Goal: Transaction & Acquisition: Book appointment/travel/reservation

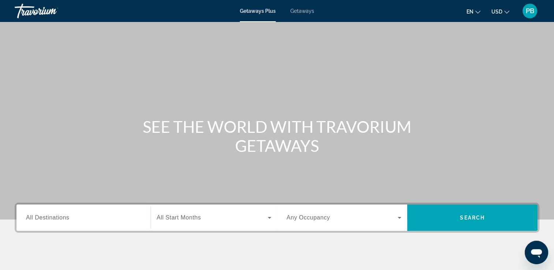
click at [96, 212] on div "Search widget" at bounding box center [83, 218] width 115 height 21
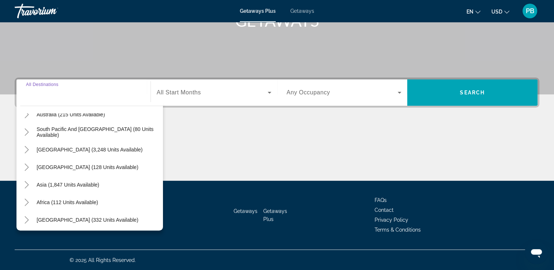
scroll to position [119, 0]
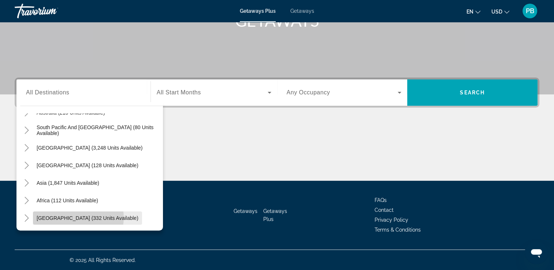
click at [78, 218] on span "[GEOGRAPHIC_DATA] (332 units available)" at bounding box center [88, 218] width 102 height 6
type input "**********"
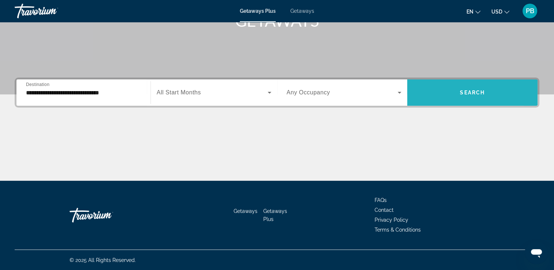
click at [438, 92] on span "Search widget" at bounding box center [472, 93] width 130 height 18
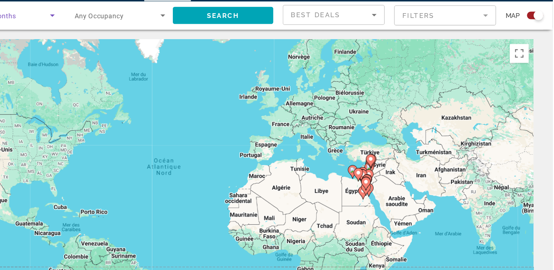
click at [166, 34] on icon "Search widget" at bounding box center [169, 33] width 9 height 9
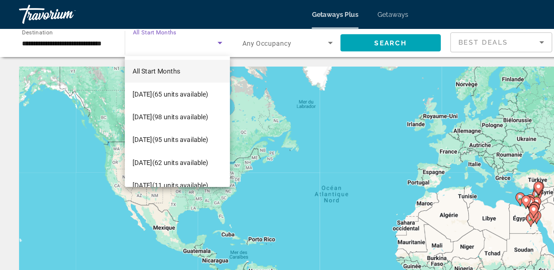
drag, startPoint x: 68, startPoint y: 38, endPoint x: 63, endPoint y: 33, distance: 7.5
click at [63, 33] on div at bounding box center [277, 135] width 554 height 270
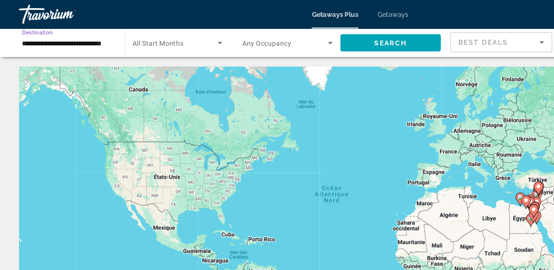
click at [63, 33] on input "**********" at bounding box center [52, 33] width 70 height 9
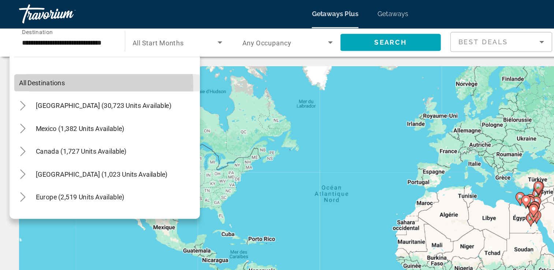
click at [49, 67] on span "All destinations" at bounding box center [32, 64] width 35 height 6
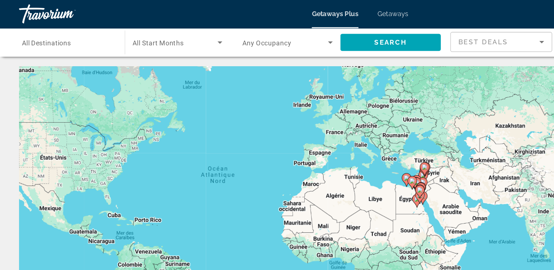
drag, startPoint x: 188, startPoint y: 141, endPoint x: 142, endPoint y: 129, distance: 47.4
click at [142, 129] on div "Pour activer le glissement avec le clavier, appuyez sur Alt+Entrée. Une fois ce…" at bounding box center [277, 161] width 525 height 220
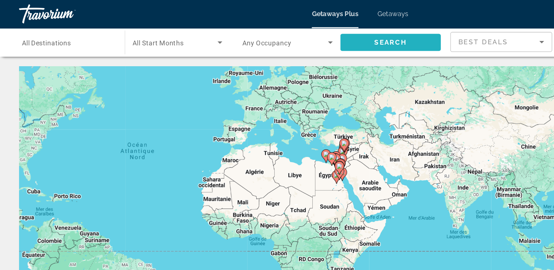
click at [293, 37] on span "Search widget" at bounding box center [301, 33] width 78 height 18
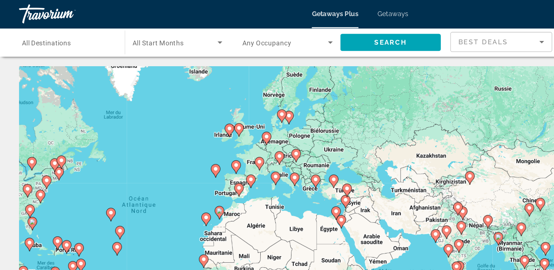
drag, startPoint x: 211, startPoint y: 71, endPoint x: 213, endPoint y: 125, distance: 53.9
click at [213, 125] on div "Pour activer le glissement avec le clavier, appuyez sur Alt+Entrée. Une fois ce…" at bounding box center [277, 161] width 525 height 220
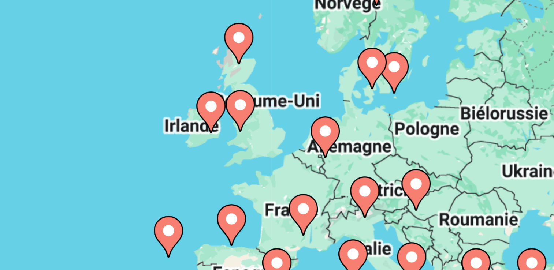
click at [178, 115] on icon "Main content" at bounding box center [177, 115] width 7 height 10
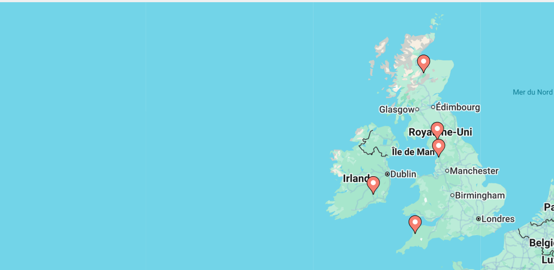
drag, startPoint x: 296, startPoint y: 158, endPoint x: 249, endPoint y: 147, distance: 48.6
click at [249, 147] on div "Pour activer le glissement avec le clavier, appuyez sur Alt+Entrée. Une fois ce…" at bounding box center [277, 161] width 525 height 220
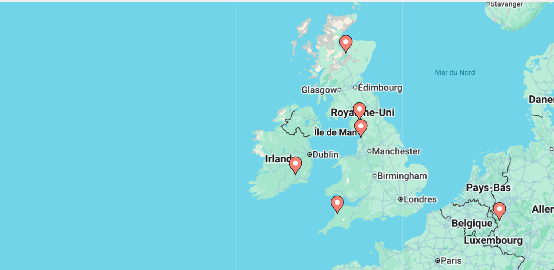
click at [223, 144] on icon "Main content" at bounding box center [223, 143] width 7 height 10
type input "**********"
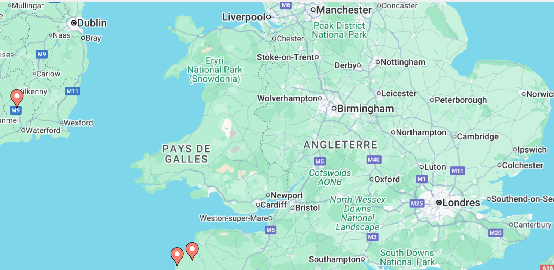
drag, startPoint x: 175, startPoint y: 161, endPoint x: 234, endPoint y: 163, distance: 59.4
click at [234, 163] on div "Pour activer le glissement avec le clavier, appuyez sur Alt+Entrée. Une fois ce…" at bounding box center [277, 161] width 525 height 220
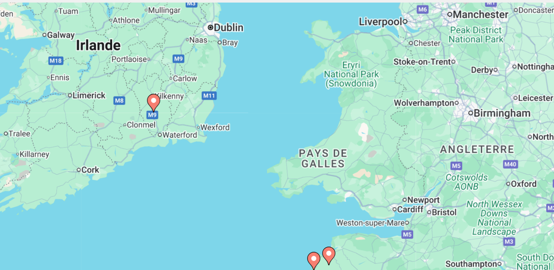
click at [145, 107] on image "Main content" at bounding box center [144, 106] width 4 height 4
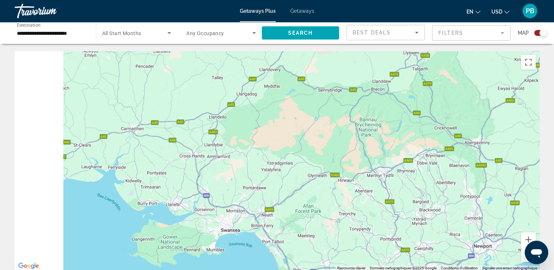
drag, startPoint x: 145, startPoint y: 107, endPoint x: 404, endPoint y: 261, distance: 300.6
click at [404, 261] on div "Main content" at bounding box center [277, 161] width 525 height 220
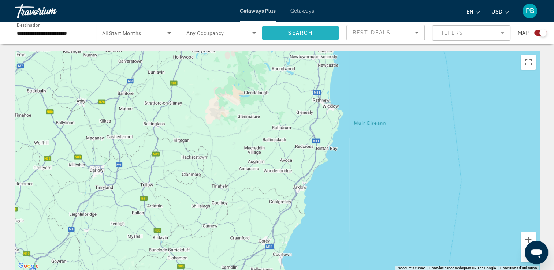
click at [301, 37] on span "Search widget" at bounding box center [301, 33] width 78 height 18
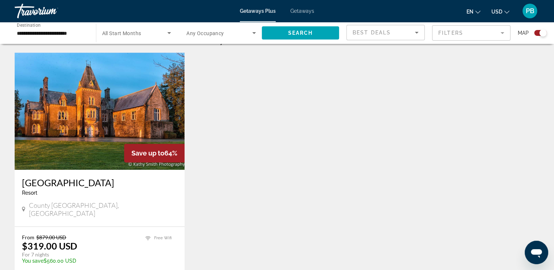
scroll to position [244, 0]
click at [124, 115] on img "Main content" at bounding box center [100, 110] width 170 height 117
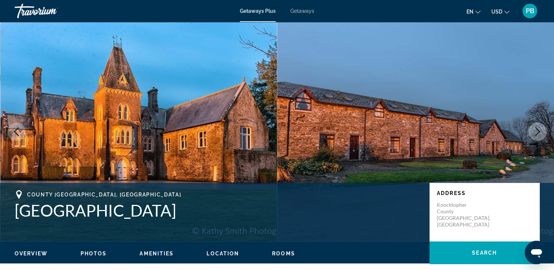
click at [538, 127] on icon "Next image" at bounding box center [537, 131] width 9 height 9
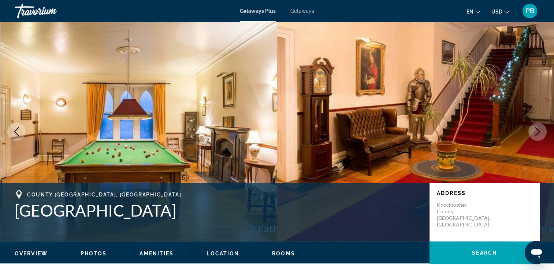
click at [538, 127] on icon "Next image" at bounding box center [537, 131] width 9 height 9
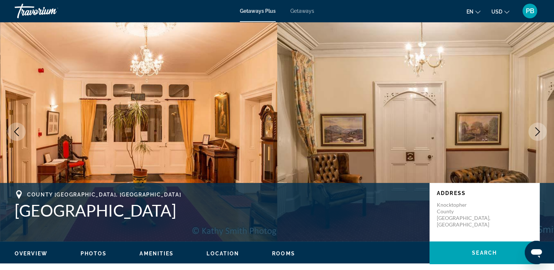
click at [538, 127] on icon "Next image" at bounding box center [537, 131] width 9 height 9
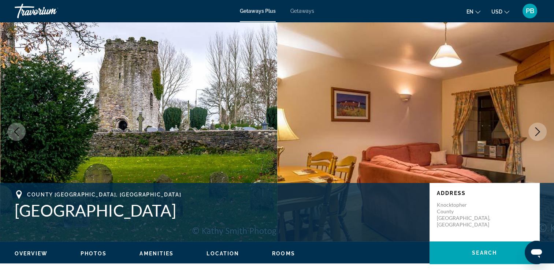
click at [538, 127] on icon "Next image" at bounding box center [537, 131] width 9 height 9
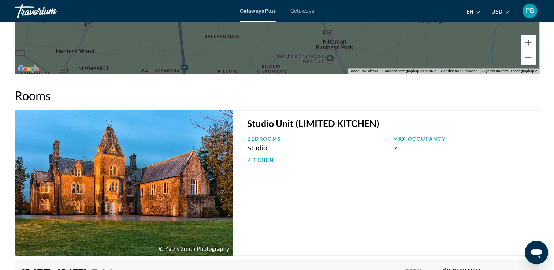
scroll to position [1061, 0]
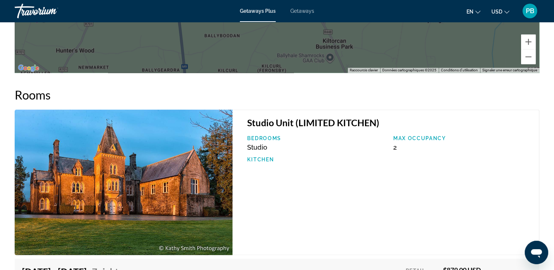
click at [415, 148] on div "Max Occupancy 2" at bounding box center [463, 144] width 146 height 16
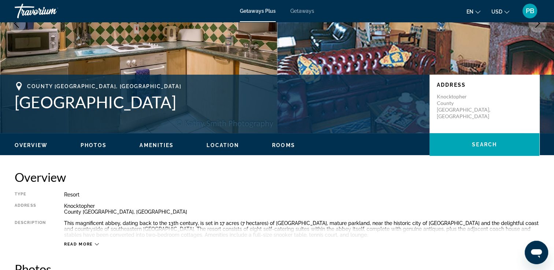
scroll to position [0, 0]
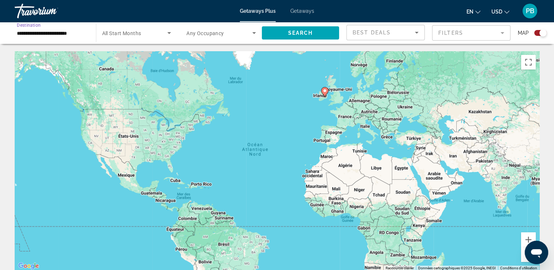
click at [60, 35] on input "**********" at bounding box center [52, 33] width 70 height 9
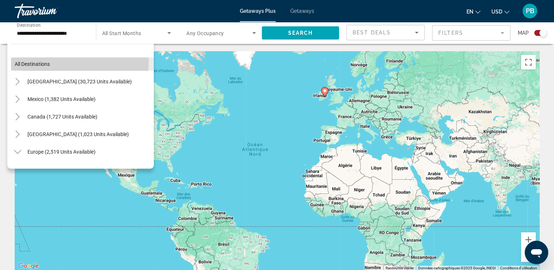
click at [40, 62] on span "All destinations" at bounding box center [32, 64] width 35 height 6
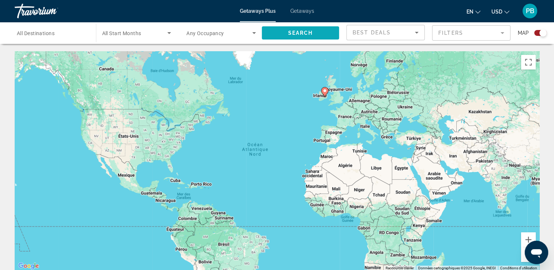
click at [307, 31] on span "Search" at bounding box center [300, 33] width 25 height 6
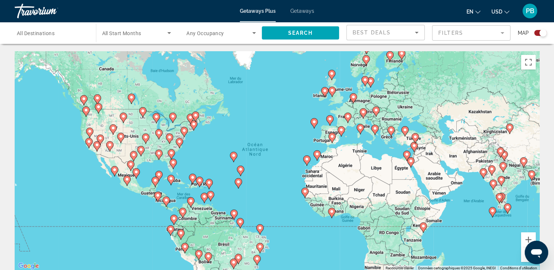
click at [333, 73] on image "Main content" at bounding box center [332, 73] width 4 height 4
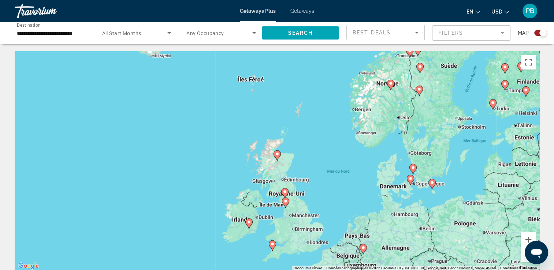
click at [276, 152] on image "Main content" at bounding box center [277, 154] width 4 height 4
type input "**********"
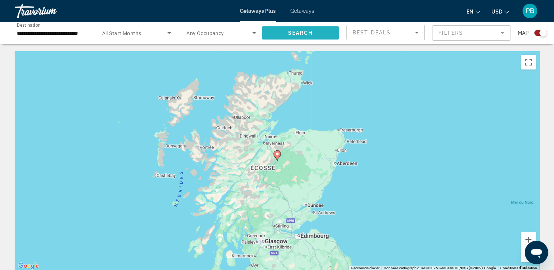
click at [287, 37] on span "Search widget" at bounding box center [301, 33] width 78 height 18
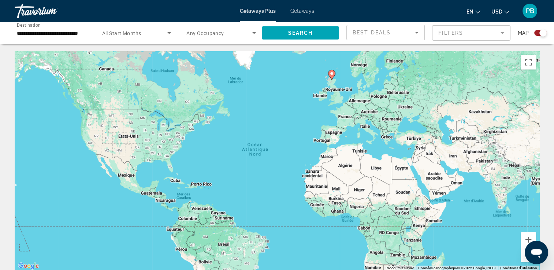
click at [297, 10] on span "Getaways" at bounding box center [302, 11] width 24 height 6
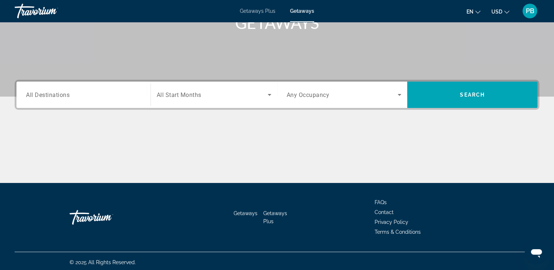
scroll to position [125, 0]
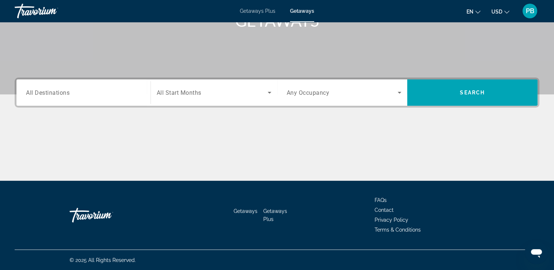
click at [111, 84] on div "Search widget" at bounding box center [83, 92] width 115 height 21
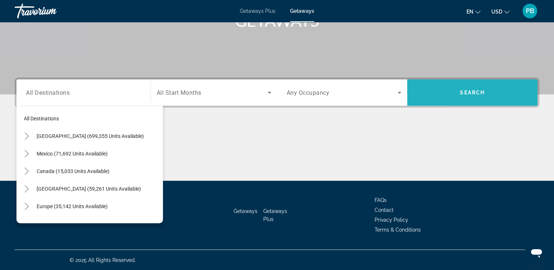
click at [448, 81] on span "Search widget" at bounding box center [472, 92] width 130 height 26
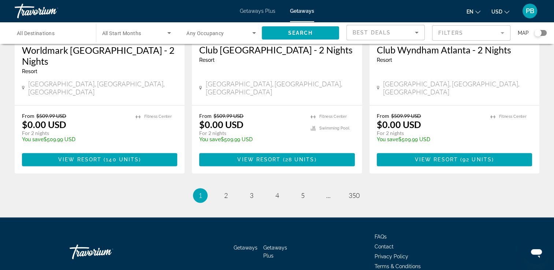
scroll to position [943, 0]
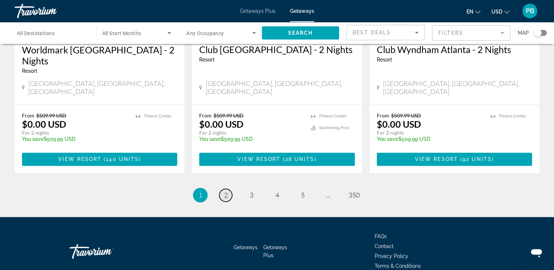
click at [226, 191] on span "2" at bounding box center [226, 195] width 4 height 8
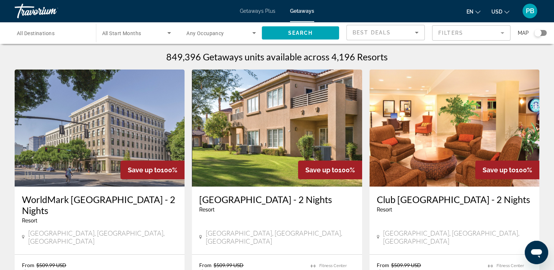
click at [133, 30] on span "All Start Months" at bounding box center [121, 33] width 39 height 6
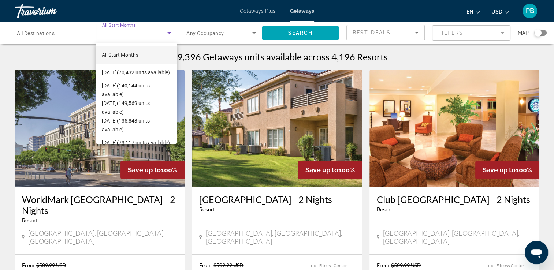
drag, startPoint x: 133, startPoint y: 30, endPoint x: 75, endPoint y: 31, distance: 58.2
click at [75, 31] on div at bounding box center [277, 135] width 554 height 270
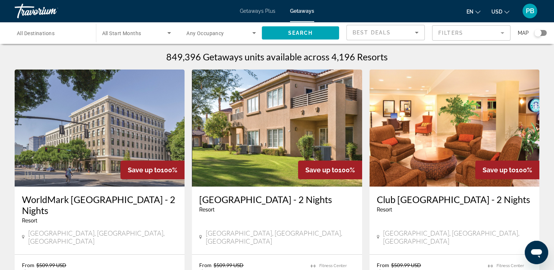
click at [75, 31] on input "Destination All Destinations" at bounding box center [52, 33] width 70 height 9
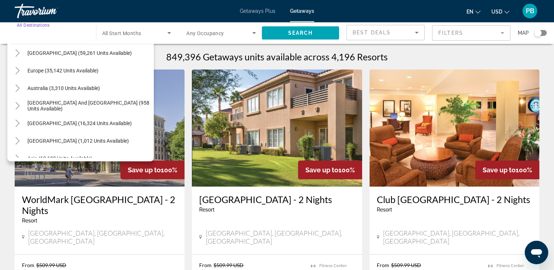
scroll to position [74, 0]
click at [18, 75] on mat-icon "Toggle Europe (35,142 units available)" at bounding box center [17, 70] width 13 height 13
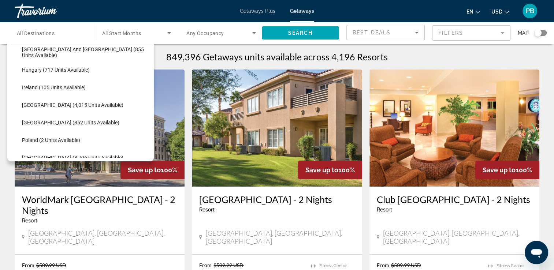
scroll to position [251, 0]
click at [75, 85] on span "Ireland (105 units available)" at bounding box center [54, 87] width 64 height 6
type input "**********"
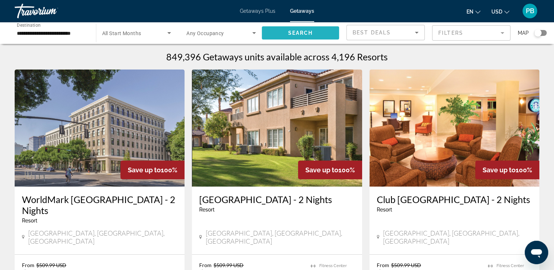
click at [272, 29] on span "Search widget" at bounding box center [301, 33] width 78 height 18
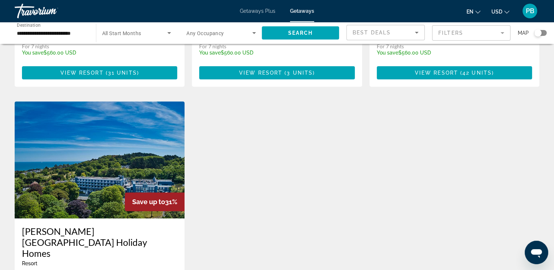
scroll to position [272, 0]
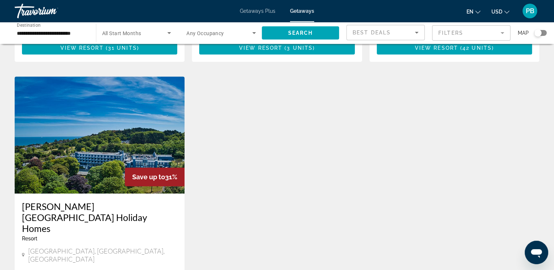
click at [141, 103] on img "Main content" at bounding box center [100, 135] width 170 height 117
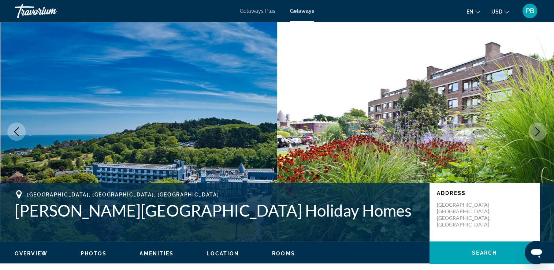
click at [535, 134] on icon "Next image" at bounding box center [537, 131] width 9 height 9
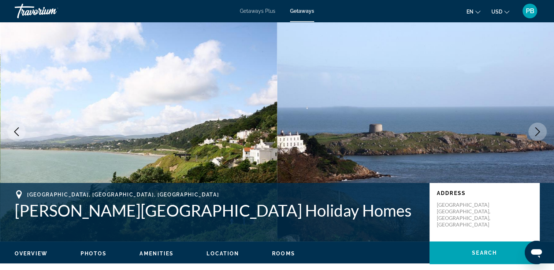
click at [535, 134] on icon "Next image" at bounding box center [537, 131] width 9 height 9
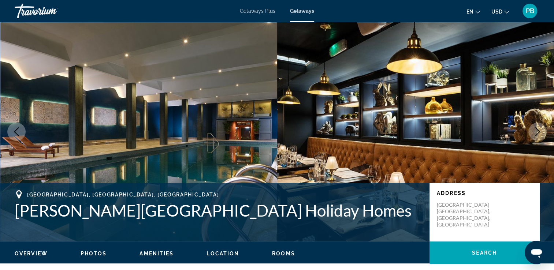
click at [535, 134] on icon "Next image" at bounding box center [537, 131] width 9 height 9
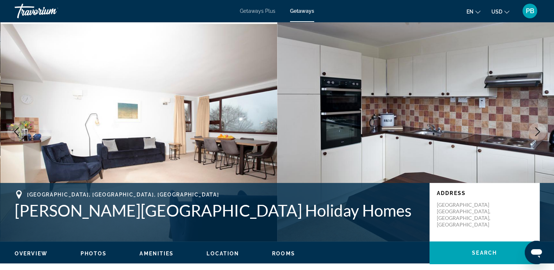
click at [535, 134] on icon "Next image" at bounding box center [537, 131] width 9 height 9
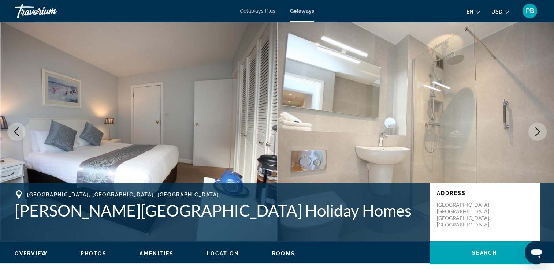
click at [535, 134] on icon "Next image" at bounding box center [537, 131] width 9 height 9
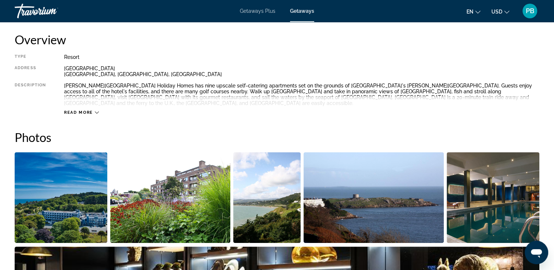
scroll to position [240, 0]
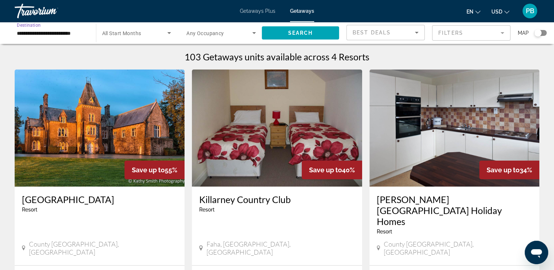
click at [51, 36] on input "**********" at bounding box center [52, 33] width 70 height 9
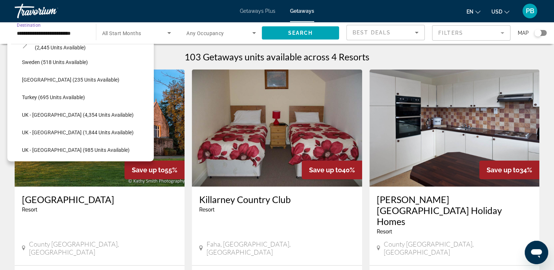
scroll to position [435, 0]
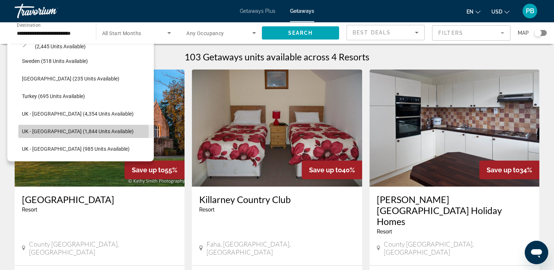
click at [64, 132] on span "UK - Scotland (1,844 units available)" at bounding box center [78, 132] width 112 height 6
type input "**********"
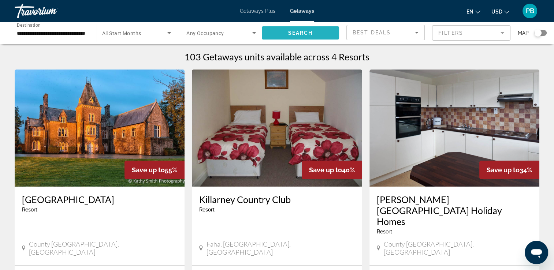
click at [284, 31] on span "Search widget" at bounding box center [301, 33] width 78 height 18
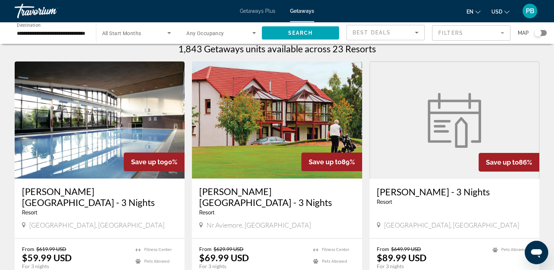
scroll to position [13, 0]
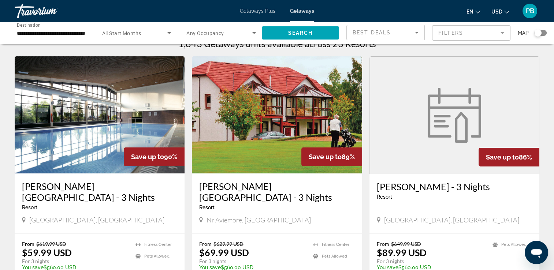
click at [135, 157] on span "Save up to" at bounding box center [147, 157] width 33 height 8
click at [109, 145] on img "Main content" at bounding box center [100, 114] width 170 height 117
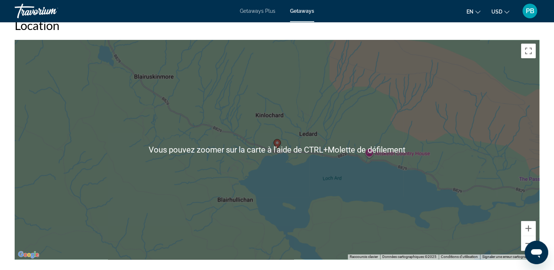
scroll to position [920, 0]
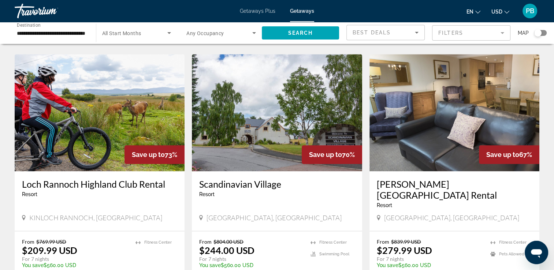
scroll to position [536, 0]
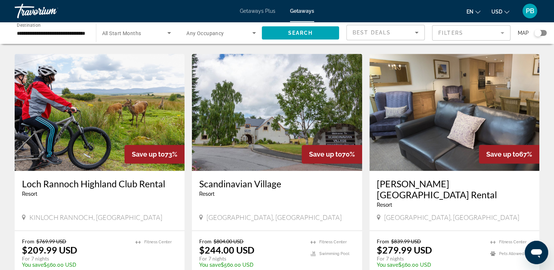
click at [281, 147] on img "Main content" at bounding box center [277, 112] width 170 height 117
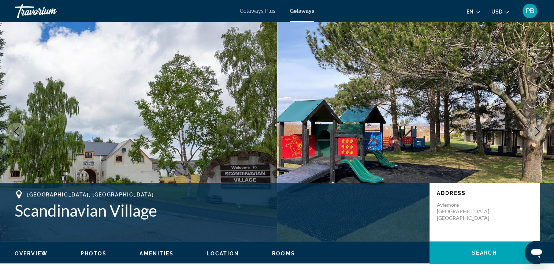
click at [534, 130] on icon "Next image" at bounding box center [537, 131] width 9 height 9
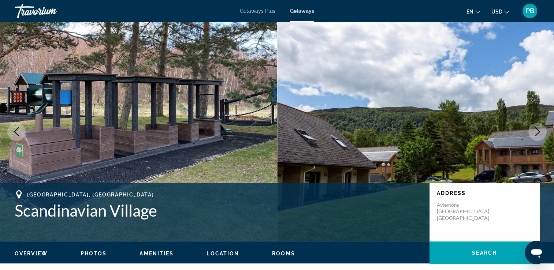
click at [534, 130] on icon "Next image" at bounding box center [537, 131] width 9 height 9
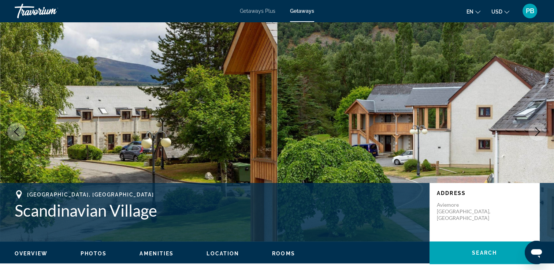
click at [534, 130] on icon "Next image" at bounding box center [537, 131] width 9 height 9
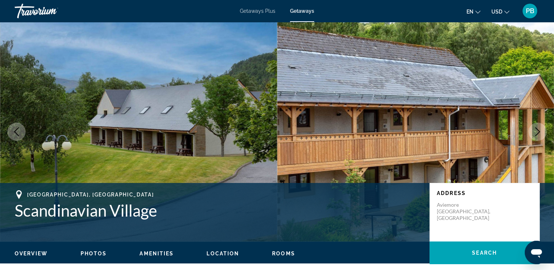
click at [534, 130] on icon "Next image" at bounding box center [537, 131] width 9 height 9
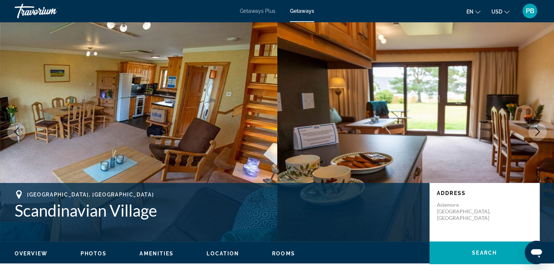
click at [534, 130] on icon "Next image" at bounding box center [537, 131] width 9 height 9
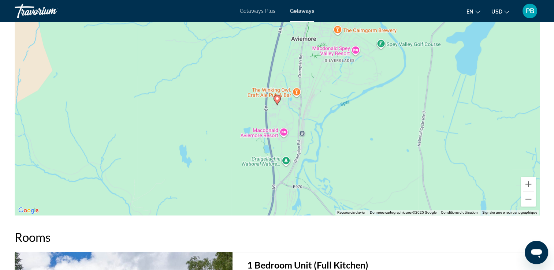
scroll to position [1055, 0]
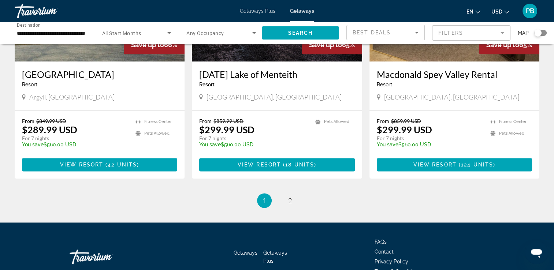
scroll to position [912, 0]
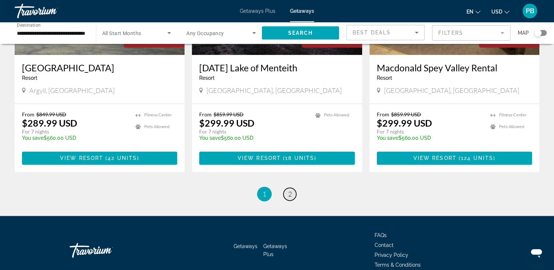
click at [291, 190] on span "2" at bounding box center [290, 194] width 4 height 8
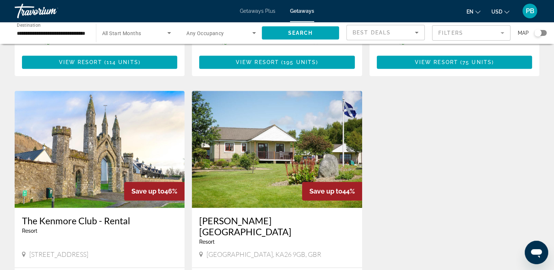
scroll to position [827, 0]
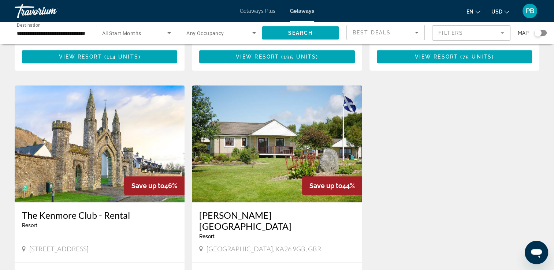
click at [107, 116] on img "Main content" at bounding box center [100, 143] width 170 height 117
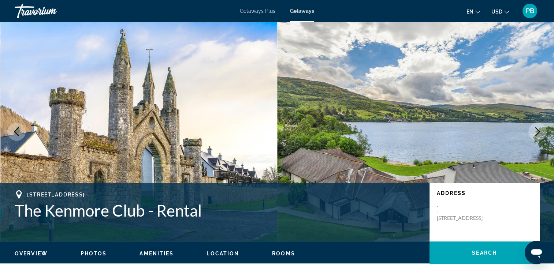
click at [542, 130] on button "Next image" at bounding box center [538, 132] width 18 height 18
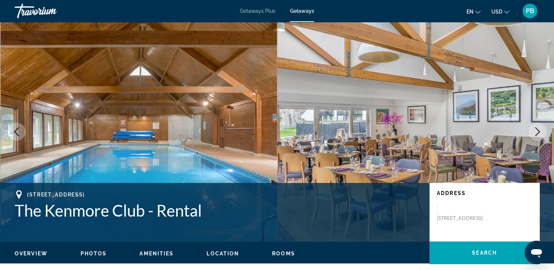
click at [542, 130] on button "Next image" at bounding box center [538, 132] width 18 height 18
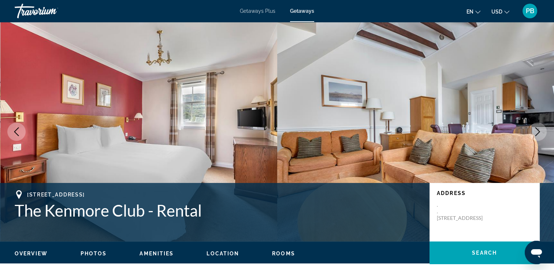
click at [542, 130] on button "Next image" at bounding box center [538, 132] width 18 height 18
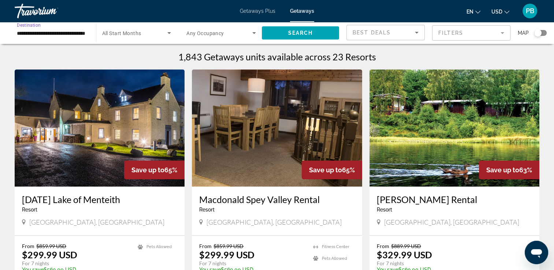
click at [69, 32] on input "**********" at bounding box center [52, 33] width 70 height 9
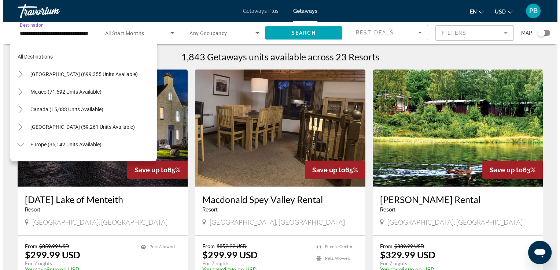
scroll to position [466, 0]
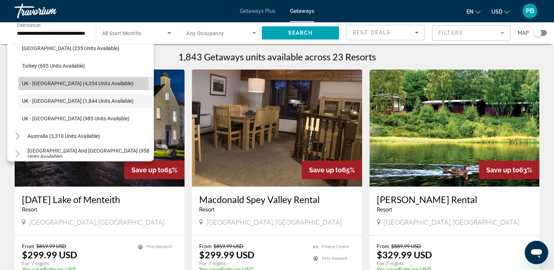
click at [82, 86] on span "UK - England (4,354 units available)" at bounding box center [78, 84] width 112 height 6
type input "**********"
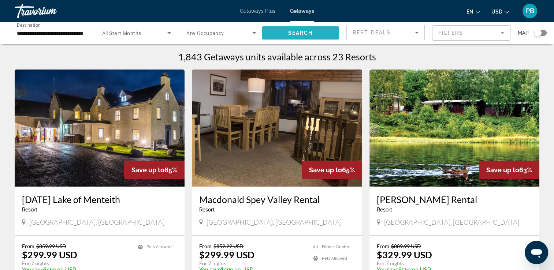
click at [293, 38] on span "Search widget" at bounding box center [301, 33] width 78 height 18
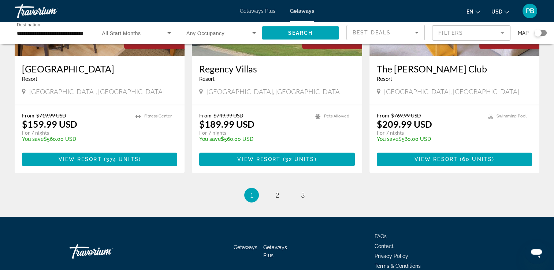
scroll to position [905, 0]
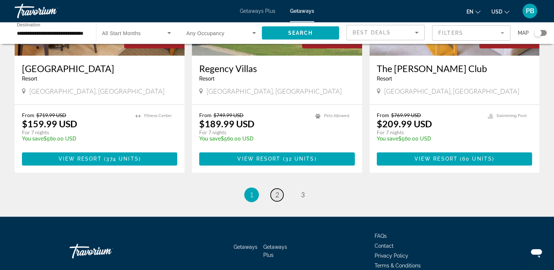
click at [279, 189] on link "page 2" at bounding box center [277, 195] width 13 height 13
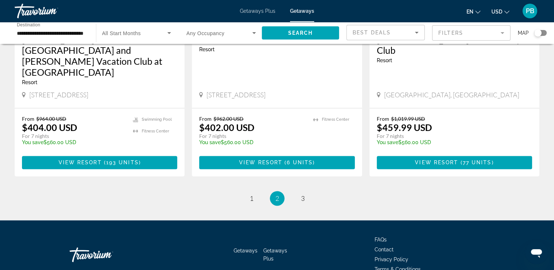
scroll to position [920, 0]
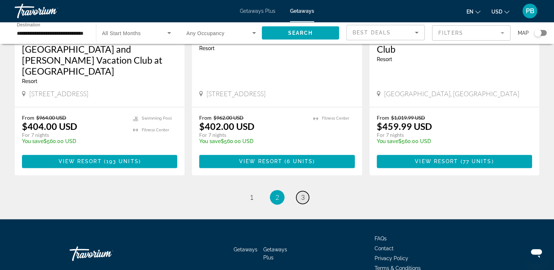
click at [300, 191] on link "page 3" at bounding box center [302, 197] width 13 height 13
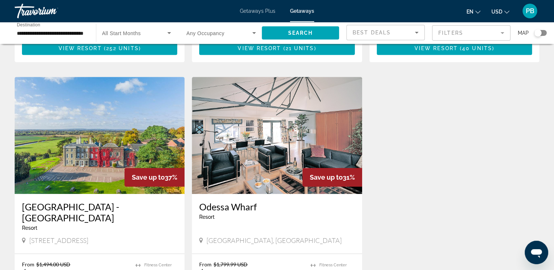
scroll to position [513, 0]
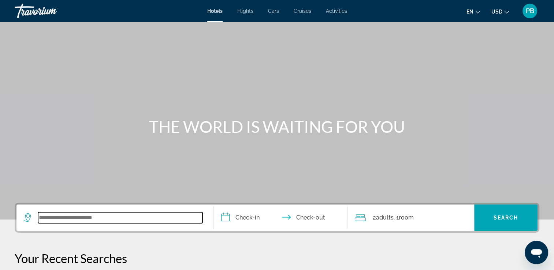
click at [80, 221] on input "Search widget" at bounding box center [120, 217] width 164 height 11
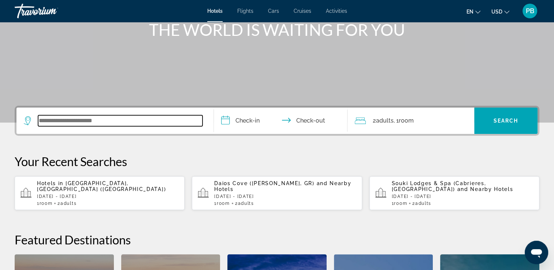
scroll to position [179, 0]
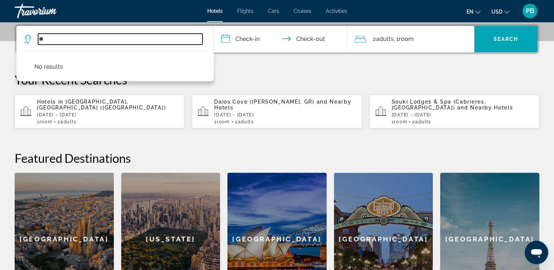
type input "*"
click at [41, 38] on input "*********" at bounding box center [120, 39] width 164 height 11
click at [75, 36] on input "*********" at bounding box center [120, 39] width 164 height 11
click at [44, 39] on input "*********" at bounding box center [120, 39] width 164 height 11
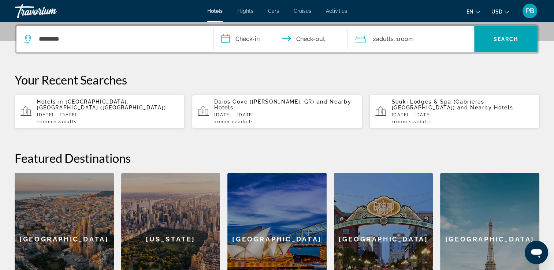
click at [271, 76] on p "Your Recent Searches" at bounding box center [277, 80] width 525 height 15
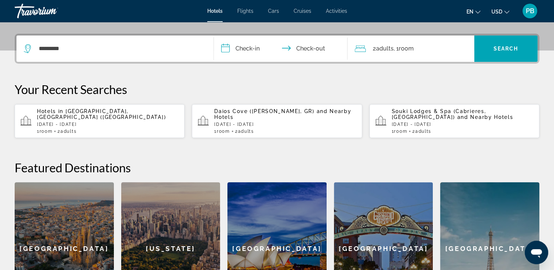
scroll to position [168, 0]
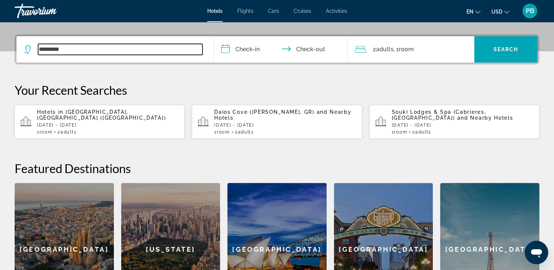
click at [162, 44] on input "*********" at bounding box center [120, 49] width 164 height 11
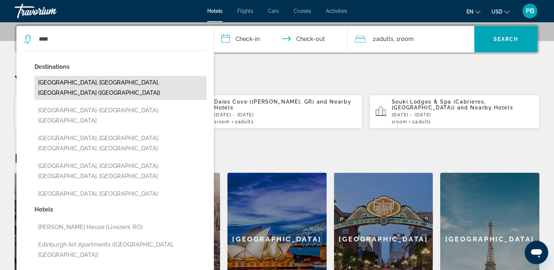
click at [131, 85] on button "[GEOGRAPHIC_DATA], [GEOGRAPHIC_DATA], [GEOGRAPHIC_DATA] ([GEOGRAPHIC_DATA])" at bounding box center [120, 88] width 172 height 24
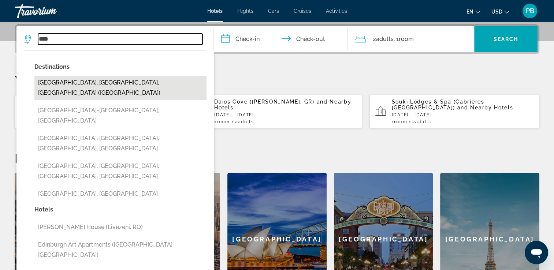
type input "**********"
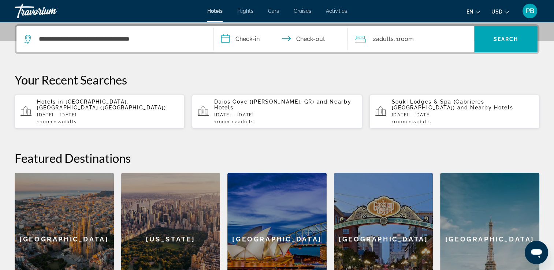
click at [267, 34] on input "**********" at bounding box center [282, 40] width 137 height 29
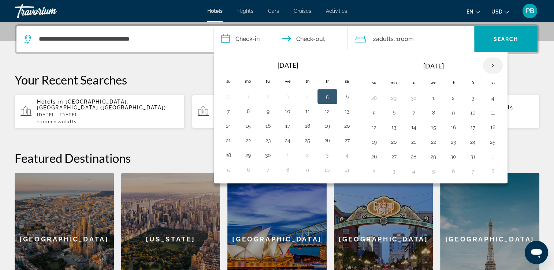
click at [496, 67] on th "Next month" at bounding box center [493, 66] width 20 height 16
click at [474, 101] on button "5" at bounding box center [473, 98] width 12 height 10
drag, startPoint x: 473, startPoint y: 97, endPoint x: 486, endPoint y: 96, distance: 13.6
click at [486, 96] on tr "30 1 2 3 4 5 6" at bounding box center [433, 98] width 138 height 15
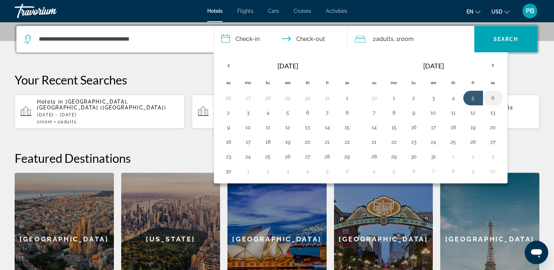
click at [487, 96] on button "6" at bounding box center [493, 98] width 12 height 10
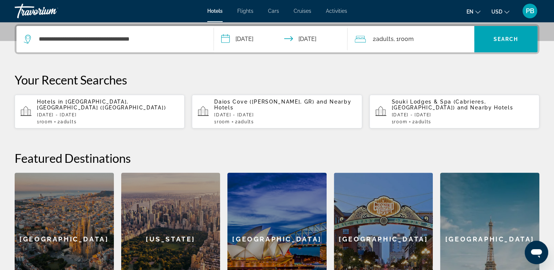
click at [308, 32] on input "**********" at bounding box center [282, 40] width 137 height 29
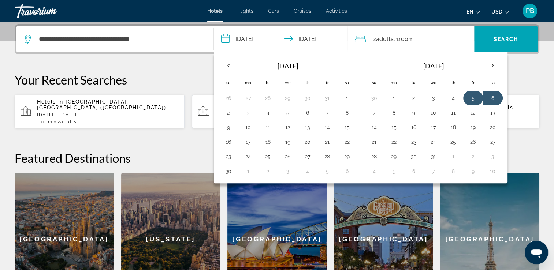
click at [467, 99] on button "5" at bounding box center [473, 98] width 12 height 10
click at [242, 111] on button "3" at bounding box center [248, 113] width 12 height 10
type input "**********"
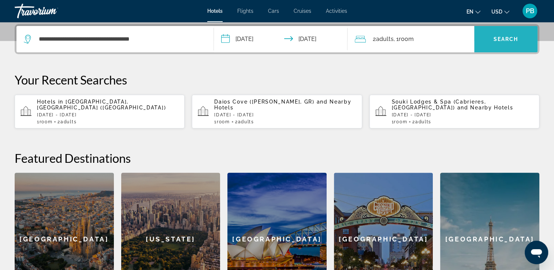
click at [487, 33] on span "Search widget" at bounding box center [505, 39] width 63 height 18
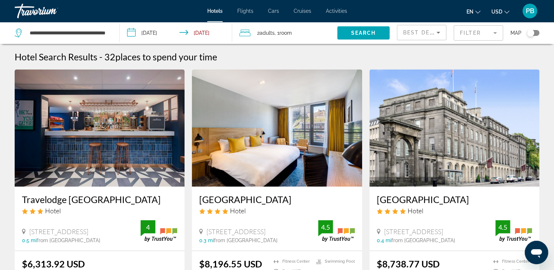
click at [166, 38] on input "**********" at bounding box center [177, 34] width 115 height 24
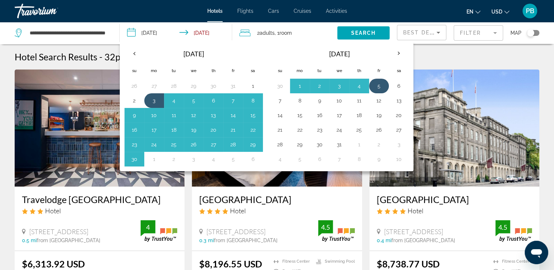
click at [379, 85] on button "5" at bounding box center [379, 86] width 12 height 10
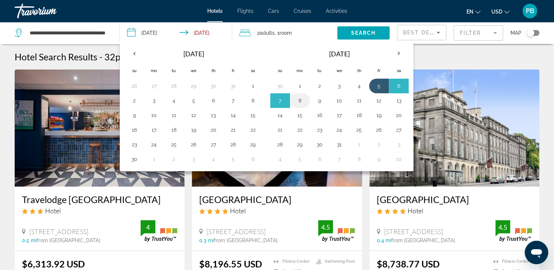
click at [297, 98] on button "8" at bounding box center [300, 101] width 12 height 10
type input "**********"
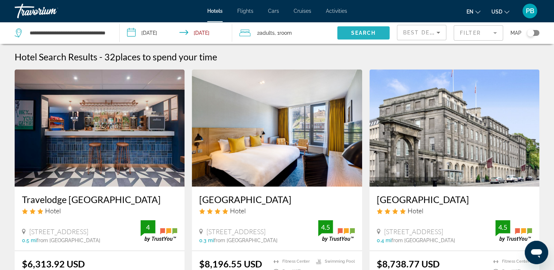
click at [355, 32] on span "Search" at bounding box center [363, 33] width 25 height 6
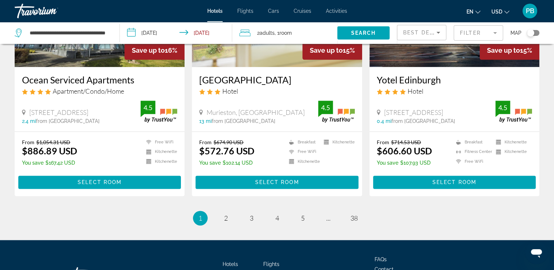
scroll to position [974, 0]
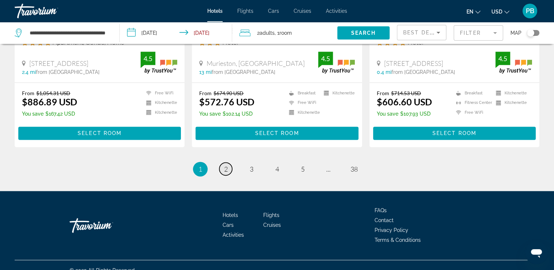
click at [222, 163] on link "page 2" at bounding box center [225, 169] width 13 height 13
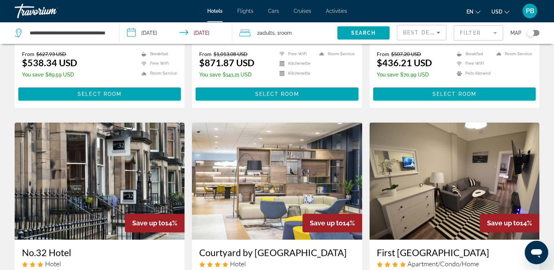
scroll to position [185, 0]
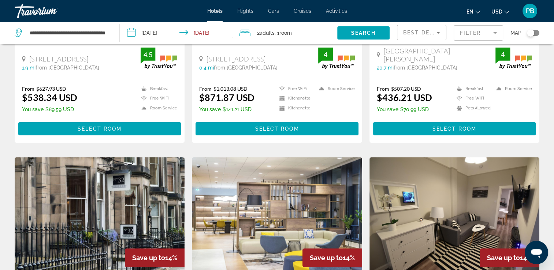
click at [404, 25] on div "Best Deals" at bounding box center [421, 35] width 37 height 21
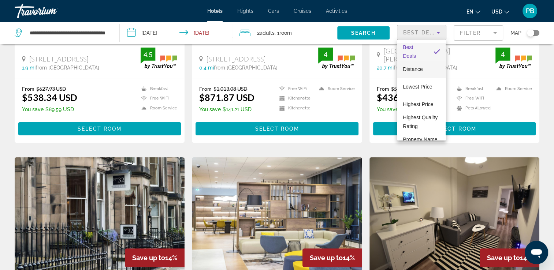
click at [412, 71] on span "Distance" at bounding box center [413, 69] width 20 height 6
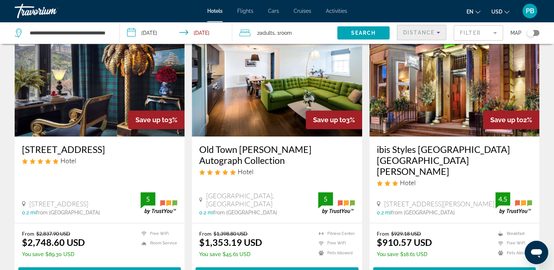
scroll to position [941, 0]
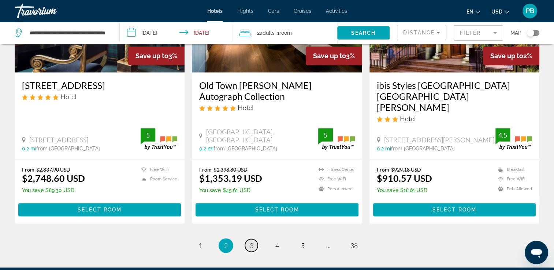
click at [253, 239] on link "page 3" at bounding box center [251, 245] width 13 height 13
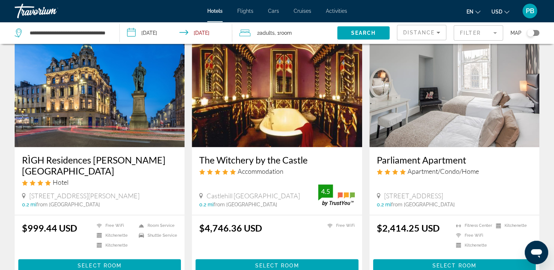
scroll to position [969, 0]
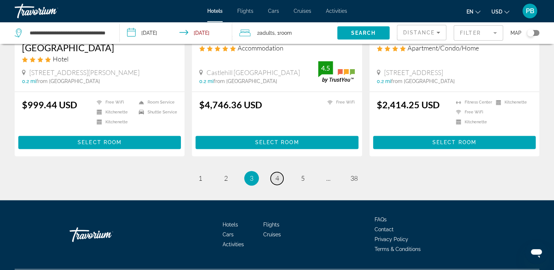
click at [276, 174] on span "4" at bounding box center [277, 178] width 4 height 8
